Goal: Transaction & Acquisition: Purchase product/service

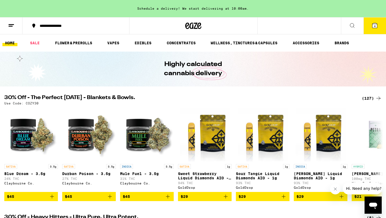
click at [371, 27] on button "4" at bounding box center [374, 25] width 23 height 17
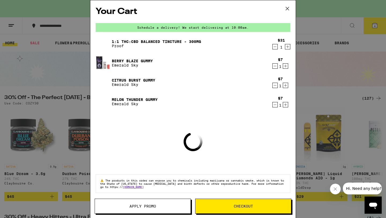
click at [289, 10] on icon at bounding box center [287, 9] width 8 height 8
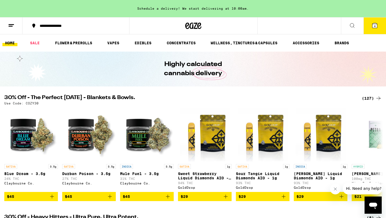
click at [12, 24] on line at bounding box center [11, 24] width 5 height 0
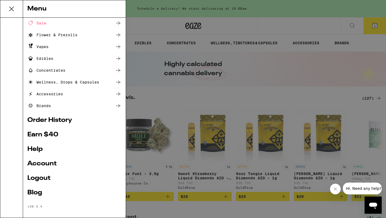
scroll to position [29, 0]
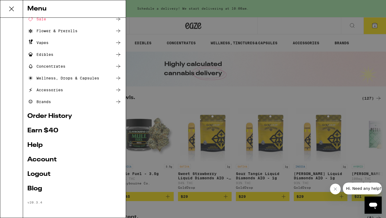
click at [53, 130] on link "Earn $ 40" at bounding box center [74, 130] width 94 height 6
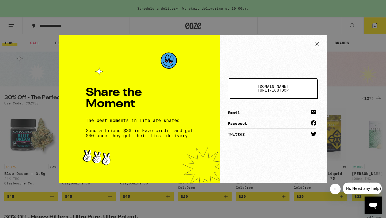
click at [290, 91] on button "[DOMAIN_NAME][URL] / icutdqp" at bounding box center [273, 88] width 88 height 20
click at [316, 45] on icon at bounding box center [317, 44] width 8 height 8
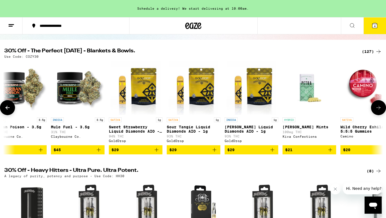
scroll to position [0, 64]
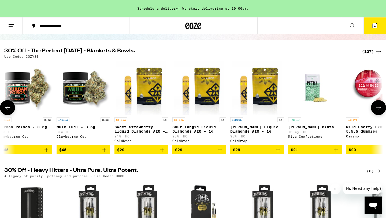
click at [132, 92] on img "Open page for Sweet Strawberry Liquid Diamonds AIO - 1g from GoldDrop" at bounding box center [141, 88] width 50 height 54
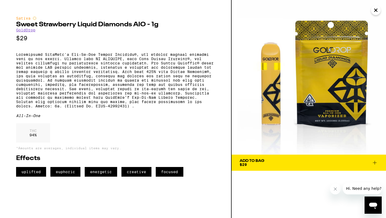
click at [272, 102] on img at bounding box center [309, 77] width 154 height 154
click at [375, 12] on icon "Close" at bounding box center [375, 10] width 6 height 8
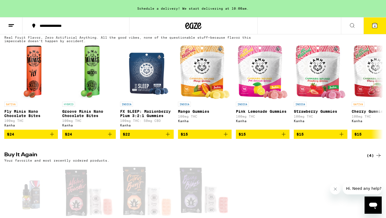
scroll to position [141, 0]
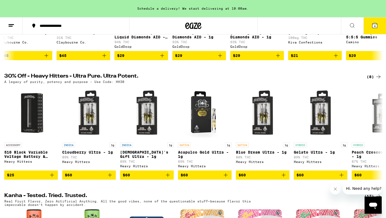
click at [11, 28] on icon at bounding box center [11, 25] width 6 height 6
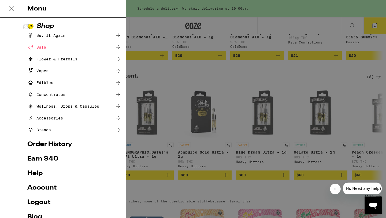
click at [47, 69] on div "Vapes" at bounding box center [37, 71] width 21 height 6
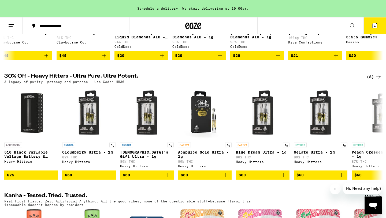
click at [15, 25] on button at bounding box center [11, 25] width 23 height 17
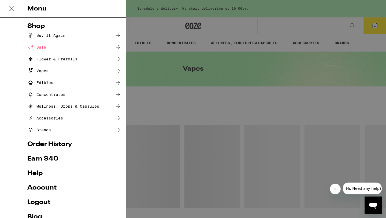
click at [189, 102] on div "Menu Shop Buy It Again Sale Flower & Prerolls Vapes Edibles Concentrates Wellne…" at bounding box center [193, 109] width 386 height 218
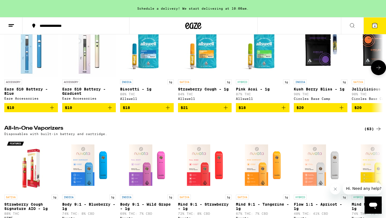
scroll to position [85, 0]
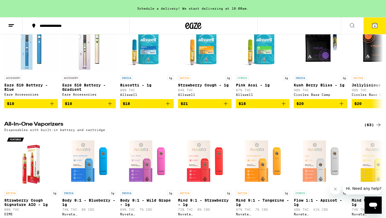
click at [379, 126] on icon at bounding box center [378, 125] width 4 height 4
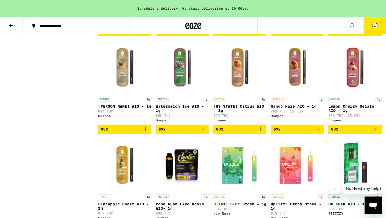
scroll to position [739, 0]
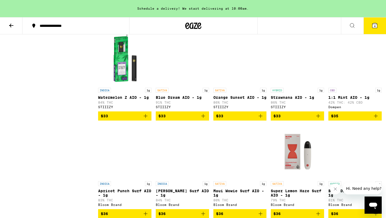
scroll to position [945, 0]
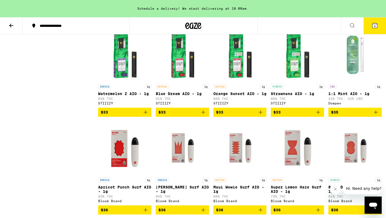
click at [242, 117] on button "$33" at bounding box center [239, 111] width 53 height 9
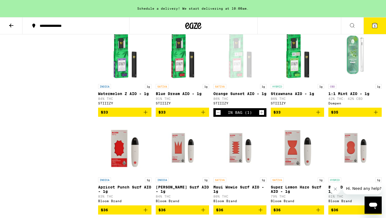
click at [378, 21] on button "5" at bounding box center [374, 25] width 23 height 17
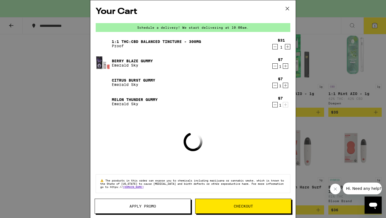
scroll to position [2, 0]
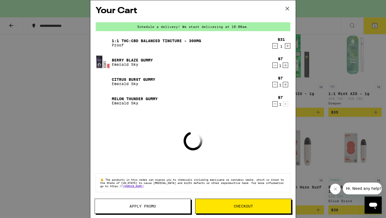
click at [275, 45] on icon "Decrement" at bounding box center [274, 46] width 5 height 6
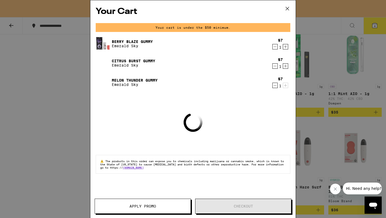
scroll to position [0, 0]
click at [275, 45] on icon "Decrement" at bounding box center [274, 46] width 5 height 6
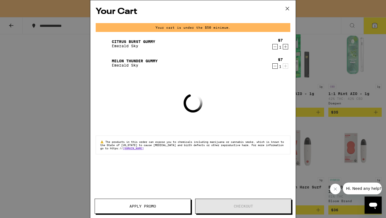
click at [275, 45] on icon "Decrement" at bounding box center [274, 46] width 5 height 6
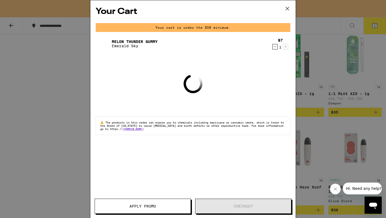
click at [275, 46] on icon "Decrement" at bounding box center [274, 46] width 5 height 6
click at [317, 71] on div "Your Cart Your cart is under the $50 minimum. Orange Sunset AIO - 1g STIIIZY $3…" at bounding box center [193, 109] width 386 height 218
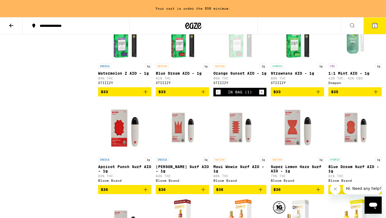
scroll to position [968, 0]
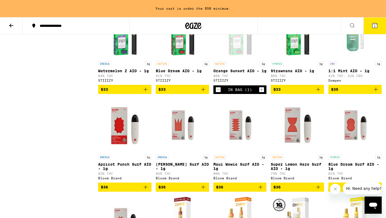
click at [261, 93] on icon "Increment" at bounding box center [261, 89] width 5 height 6
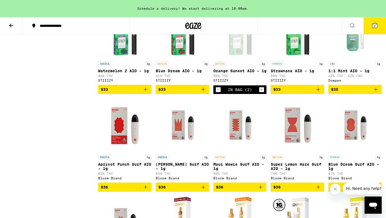
click at [371, 27] on icon at bounding box center [374, 25] width 6 height 6
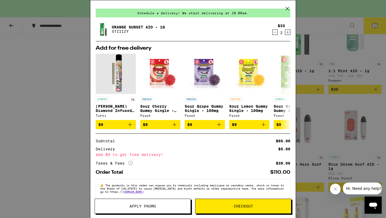
click at [275, 32] on icon "Decrement" at bounding box center [275, 32] width 3 height 0
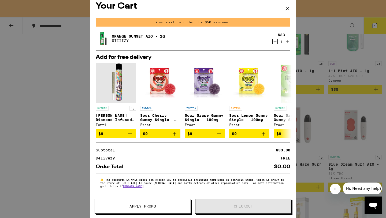
click at [290, 39] on button "Increment" at bounding box center [287, 41] width 5 height 5
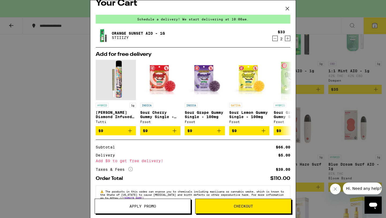
scroll to position [23, 0]
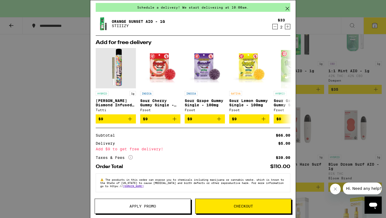
click at [130, 155] on icon at bounding box center [130, 157] width 4 height 4
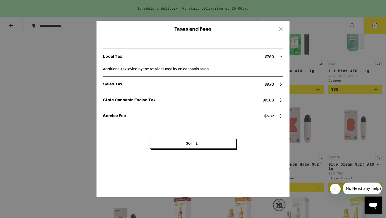
click at [280, 28] on icon at bounding box center [280, 28] width 3 height 3
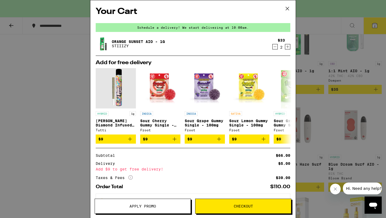
click at [289, 5] on icon at bounding box center [287, 9] width 8 height 8
